Goal: Information Seeking & Learning: Learn about a topic

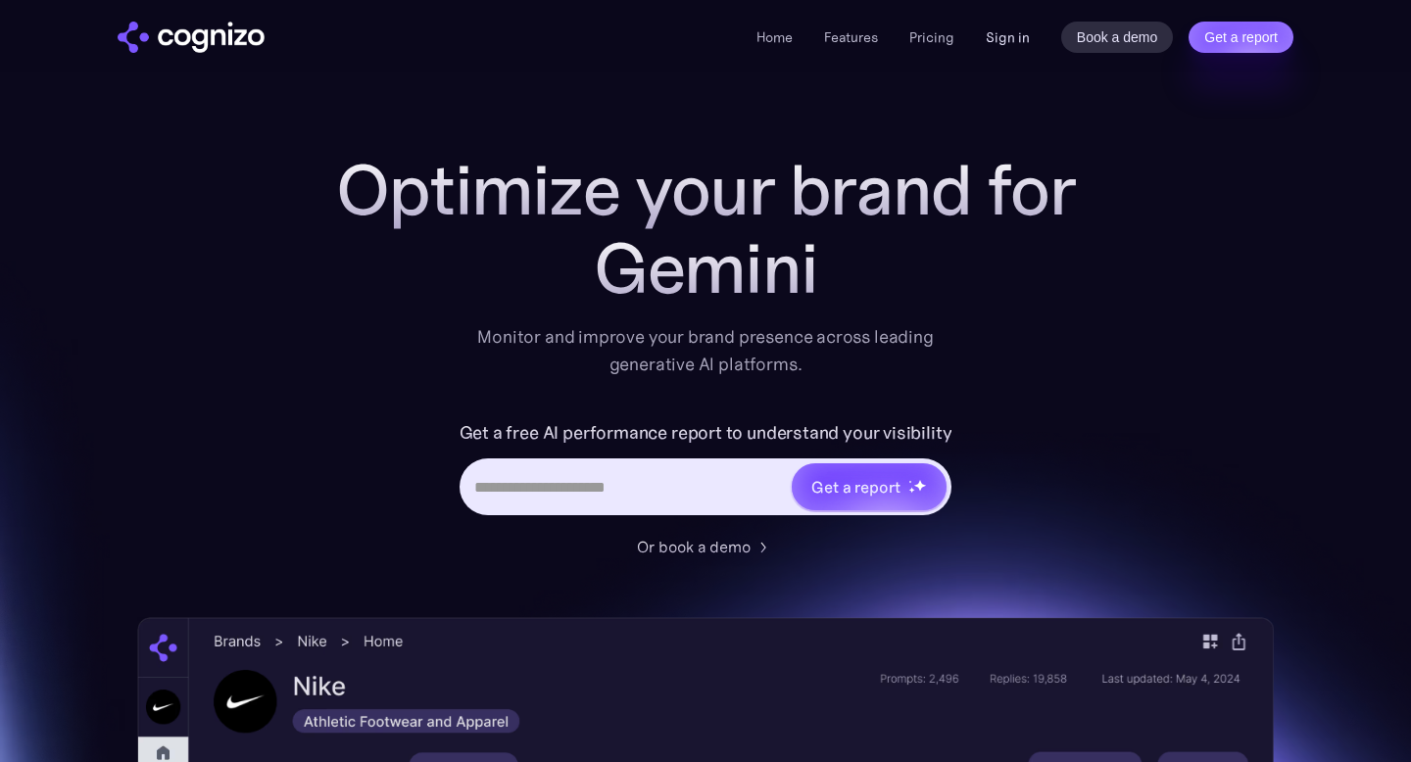
click at [1005, 40] on link "Sign in" at bounding box center [1008, 37] width 44 height 24
click at [1017, 30] on link "Sign in" at bounding box center [1008, 37] width 44 height 24
click at [923, 38] on link "Pricing" at bounding box center [931, 37] width 45 height 18
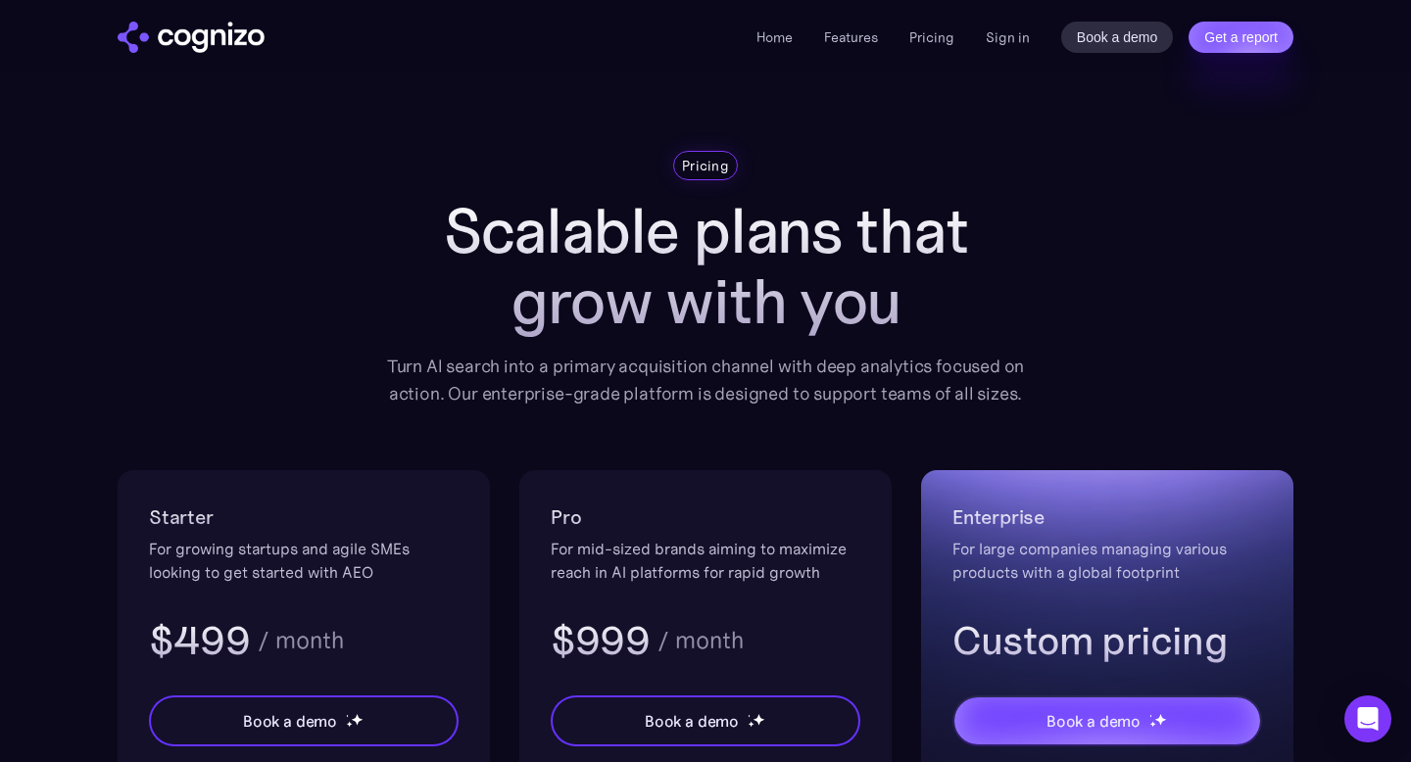
click at [217, 49] on img "home" at bounding box center [191, 37] width 147 height 31
